Goal: Use online tool/utility: Utilize a website feature to perform a specific function

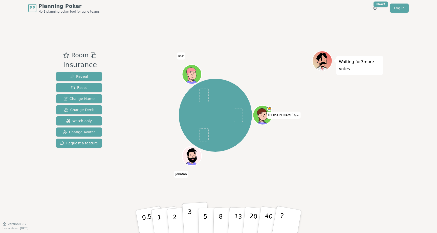
click at [189, 218] on p "3" at bounding box center [191, 223] width 6 height 28
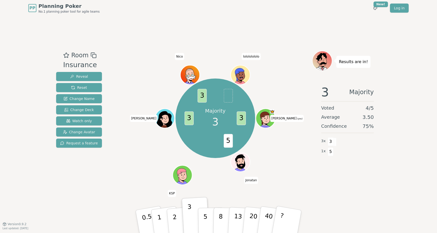
click at [243, 184] on div "Majority 3 3 5 3 3 Luisa (you) Jonatan KSP Ed Wardo Nico lolololololo" at bounding box center [215, 120] width 193 height 139
click at [173, 219] on p "2" at bounding box center [175, 223] width 7 height 28
click at [176, 219] on button "2" at bounding box center [180, 222] width 29 height 40
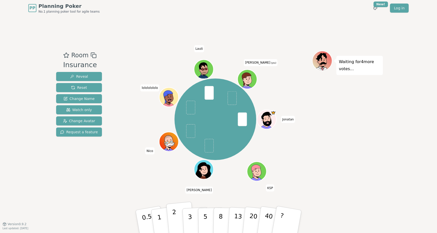
click at [173, 228] on button "2" at bounding box center [180, 222] width 29 height 40
click at [172, 216] on p "2" at bounding box center [175, 223] width 7 height 28
click at [189, 214] on p "3" at bounding box center [191, 223] width 6 height 28
